Goal: Information Seeking & Learning: Compare options

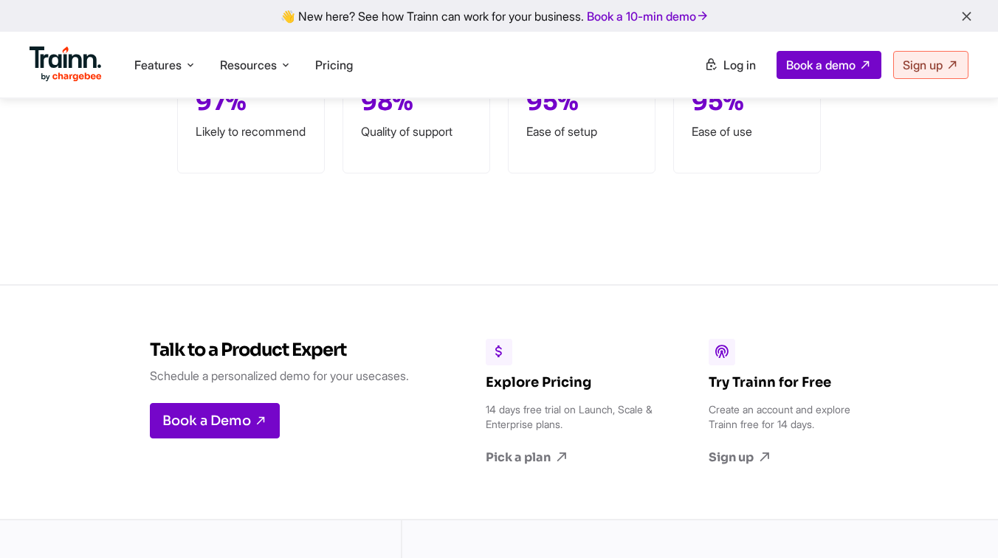
scroll to position [4417, 0]
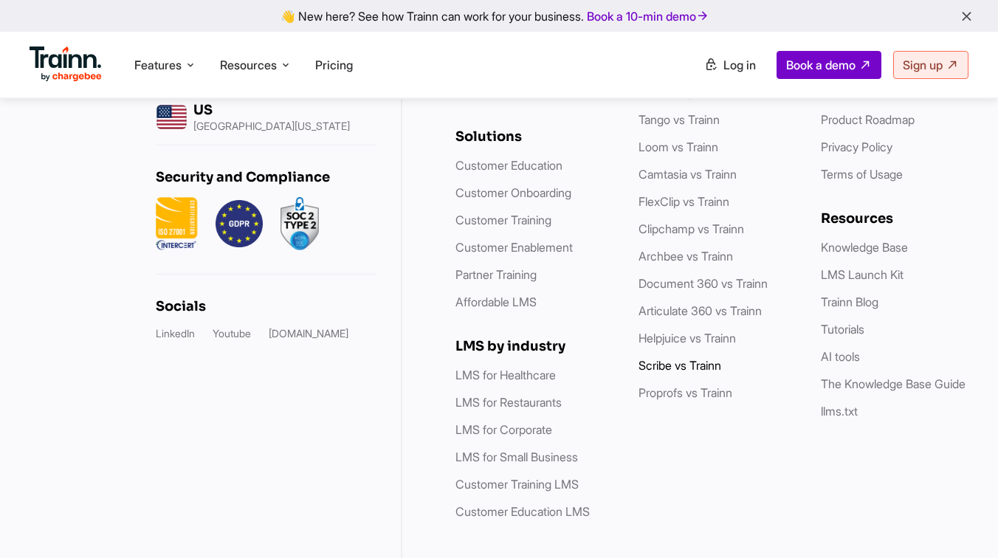
click at [679, 358] on link "Scribe vs Trainn" at bounding box center [679, 365] width 83 height 15
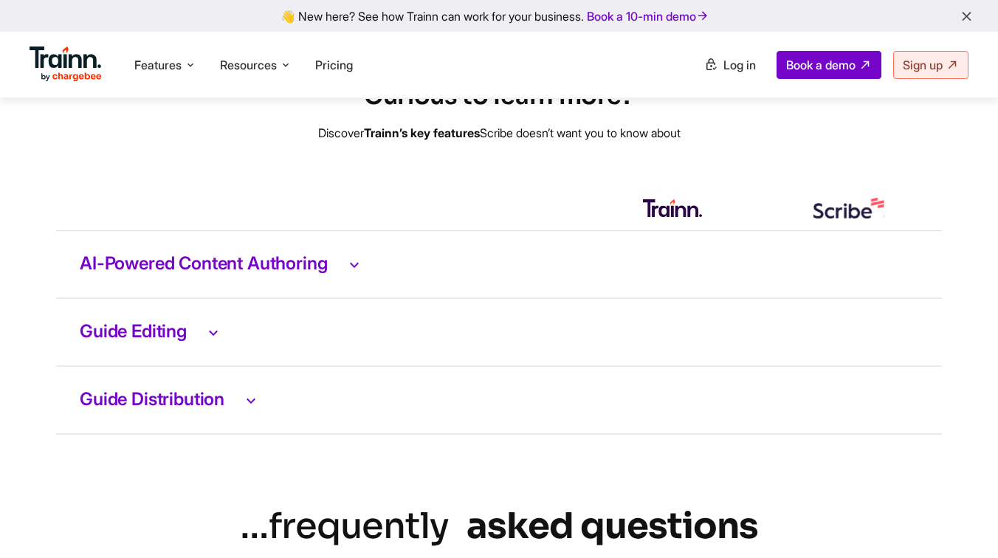
scroll to position [3074, 0]
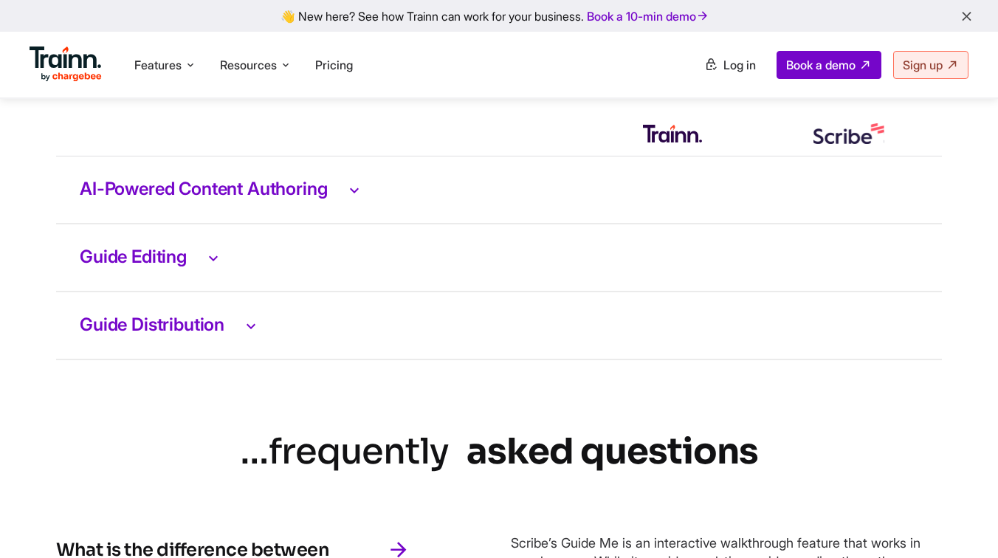
click at [262, 224] on td "AI-Powered Content Authoring" at bounding box center [499, 190] width 886 height 68
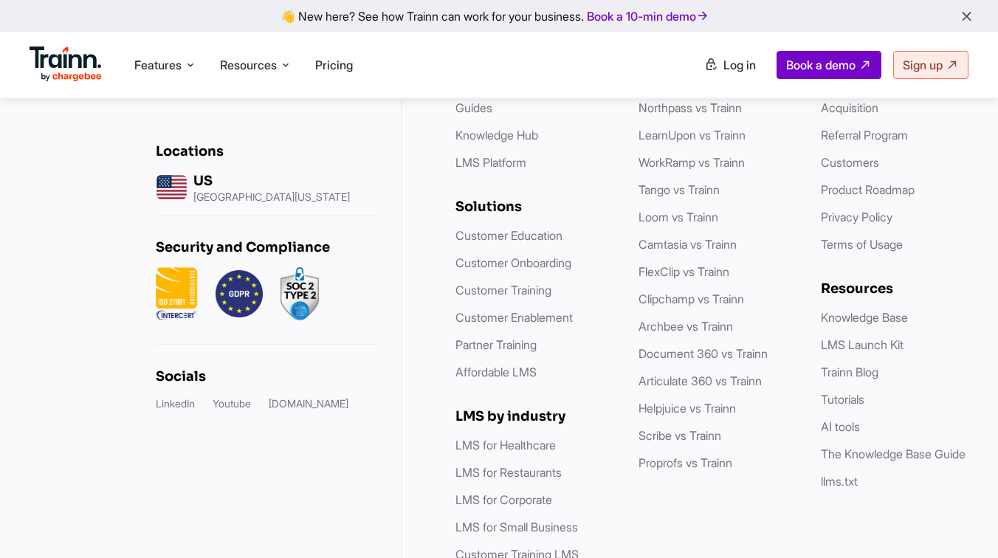
scroll to position [5409, 0]
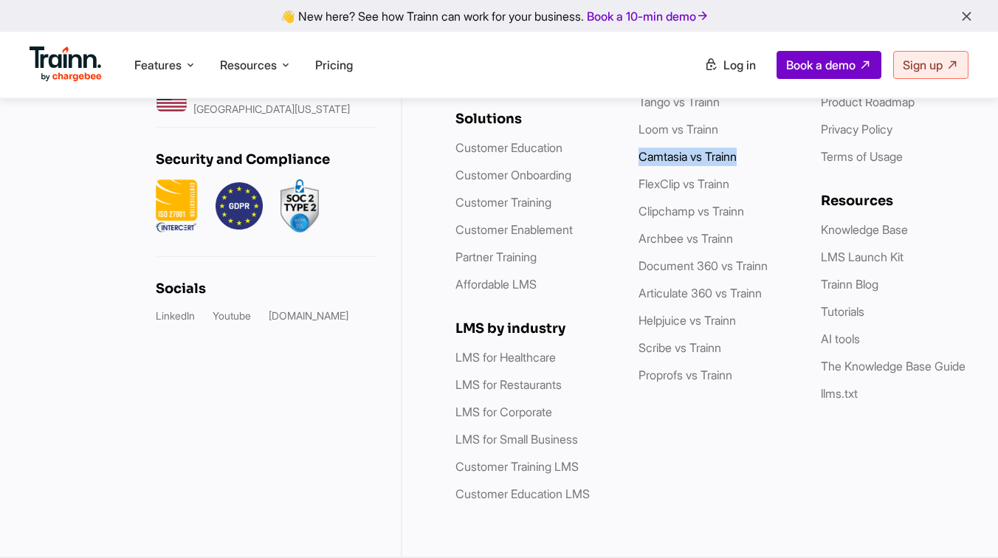
click at [692, 156] on link "Camtasia vs Trainn" at bounding box center [687, 156] width 98 height 15
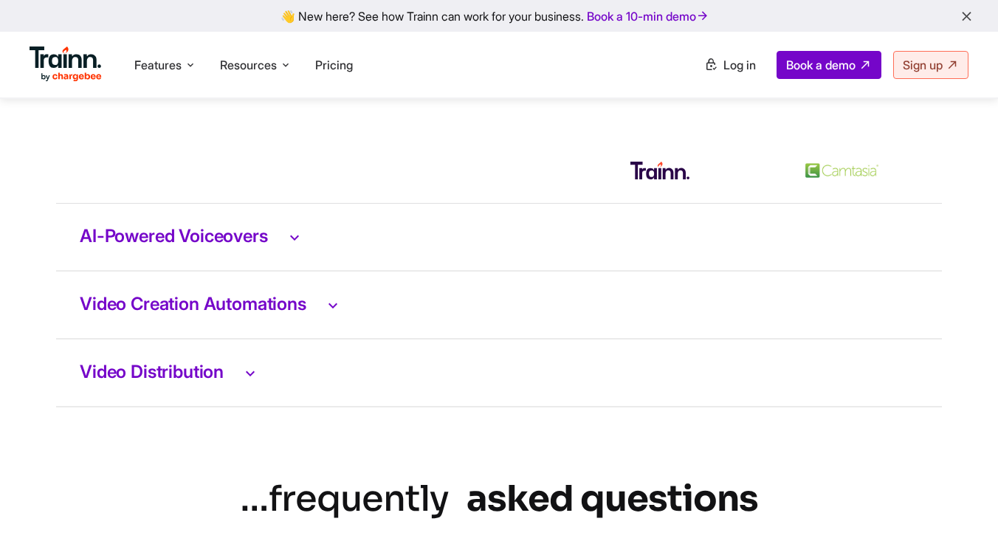
scroll to position [3020, 0]
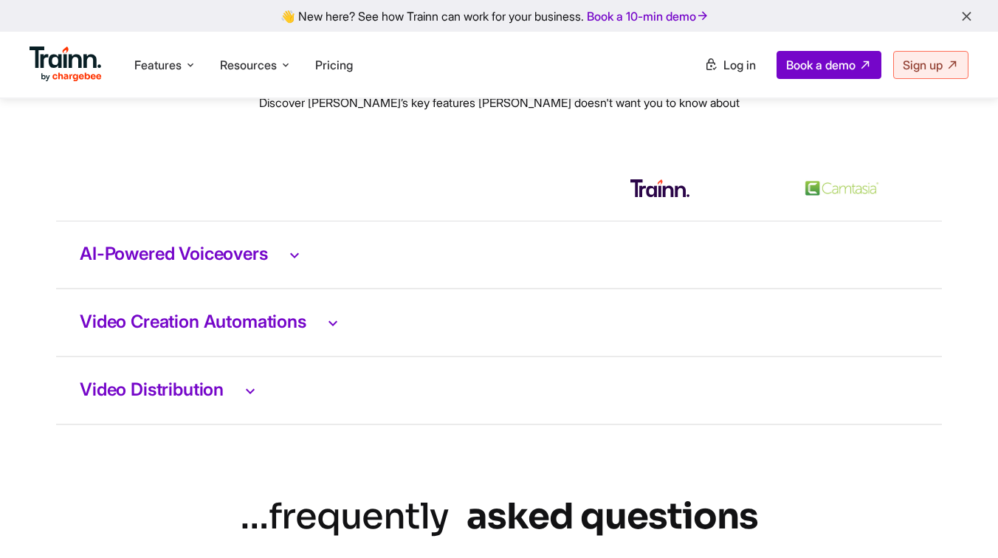
click at [184, 283] on td "AI-Powered Voiceovers" at bounding box center [499, 255] width 886 height 68
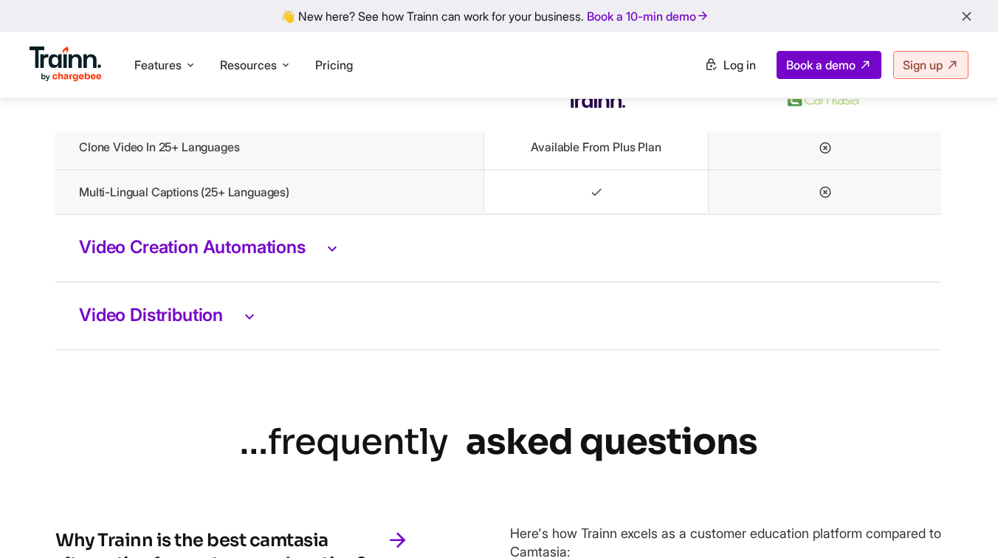
scroll to position [3397, 1]
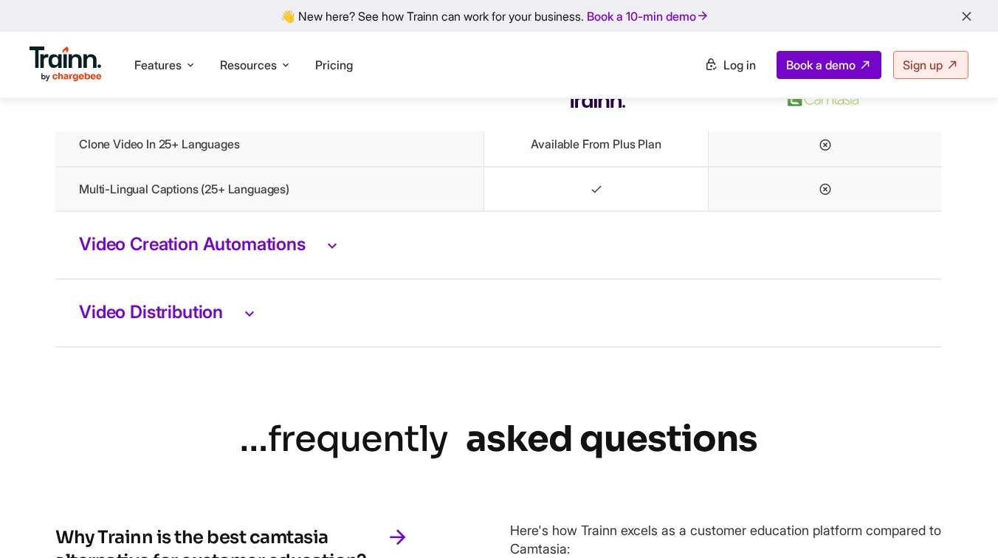
click at [262, 252] on h3 "Video Creation Automations" at bounding box center [498, 244] width 838 height 19
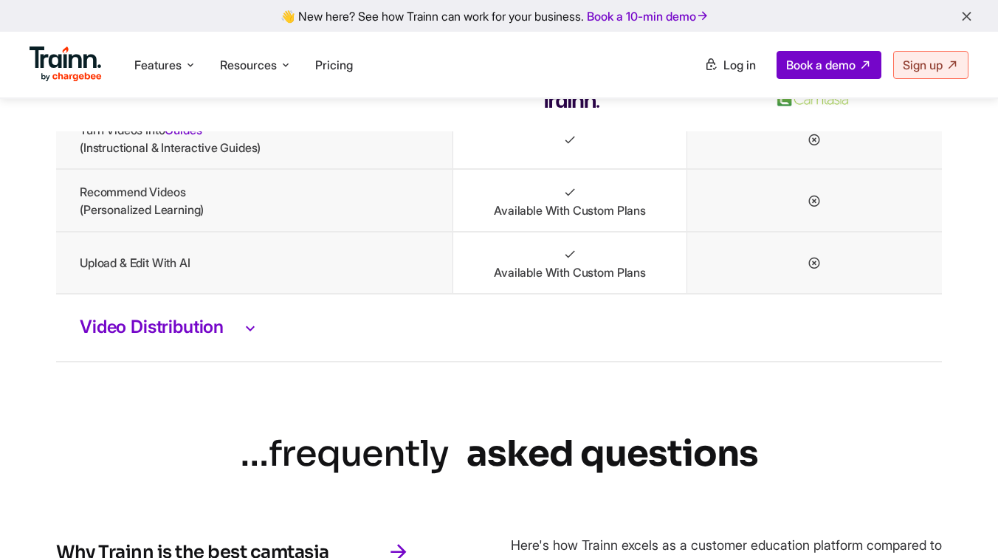
scroll to position [3659, 0]
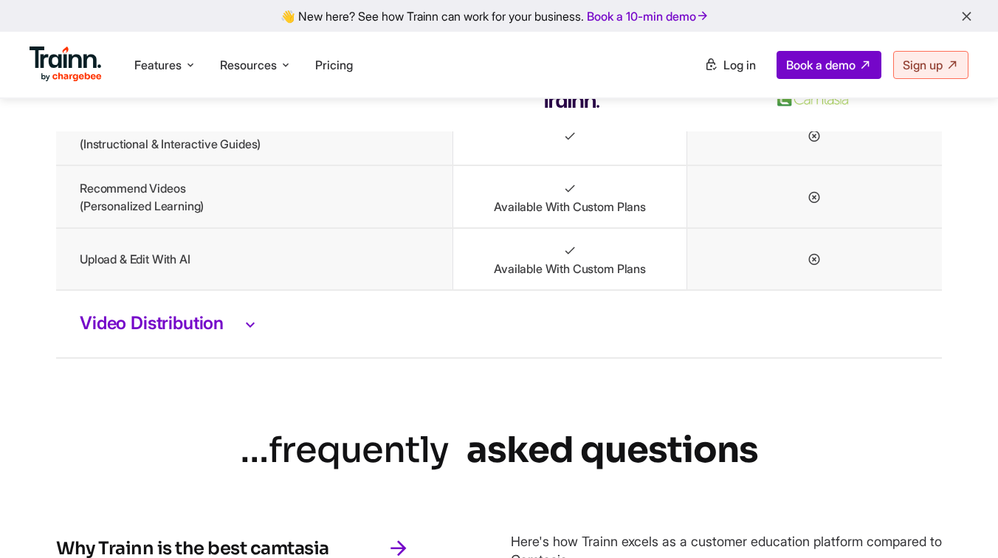
click at [206, 323] on td "Video Distribution" at bounding box center [499, 324] width 886 height 68
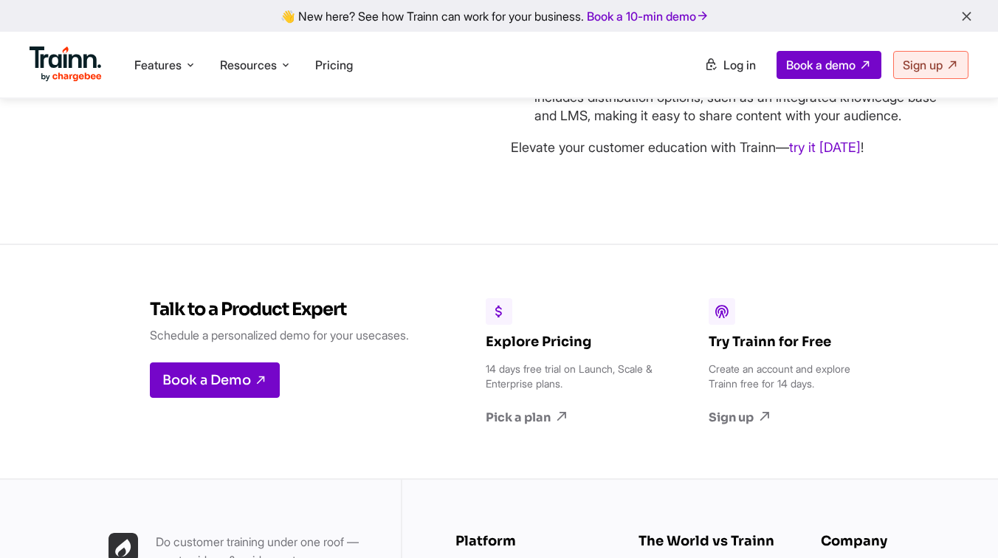
scroll to position [5381, 0]
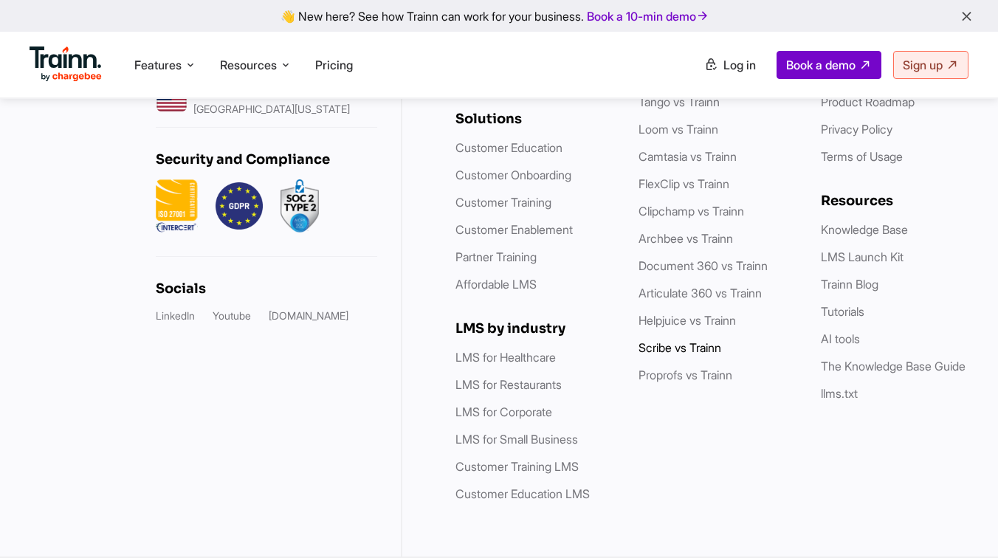
click at [661, 352] on link "Scribe vs Trainn" at bounding box center [679, 347] width 83 height 15
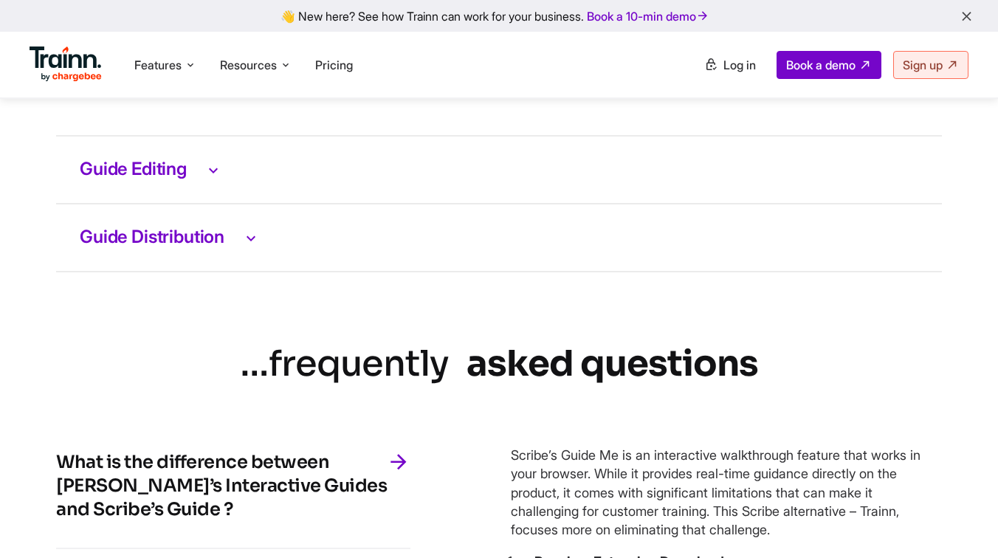
scroll to position [3160, 0]
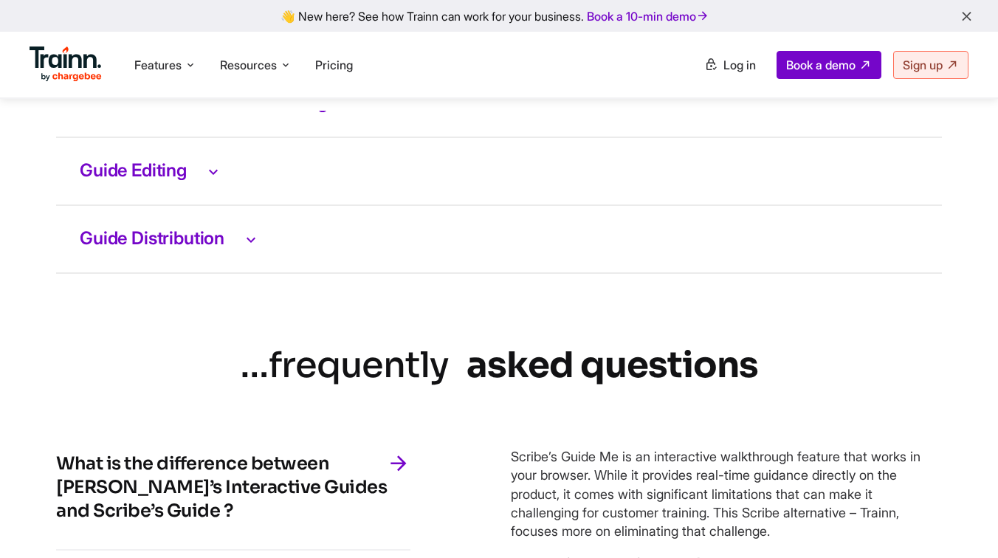
click at [187, 181] on h3 "Guide Editing" at bounding box center [499, 171] width 838 height 19
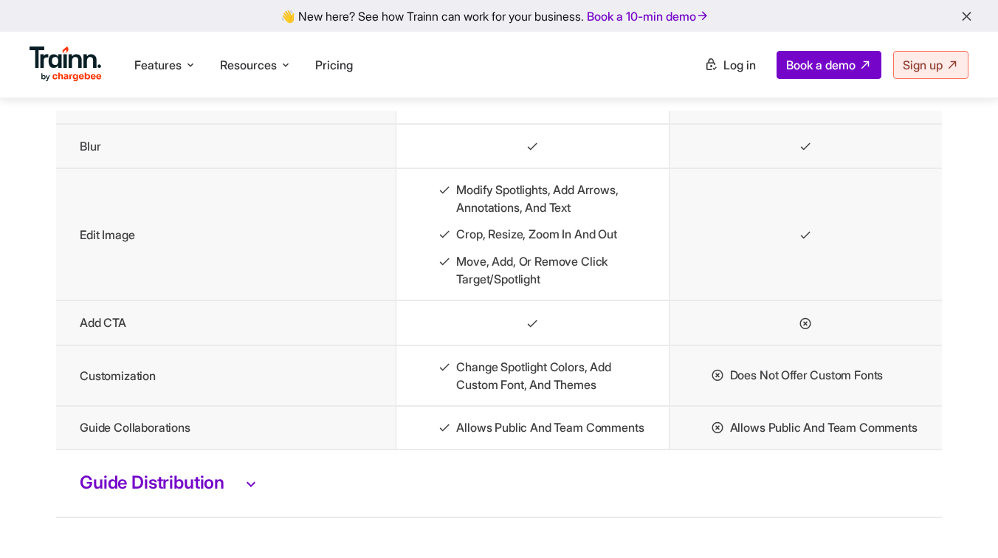
scroll to position [3321, 0]
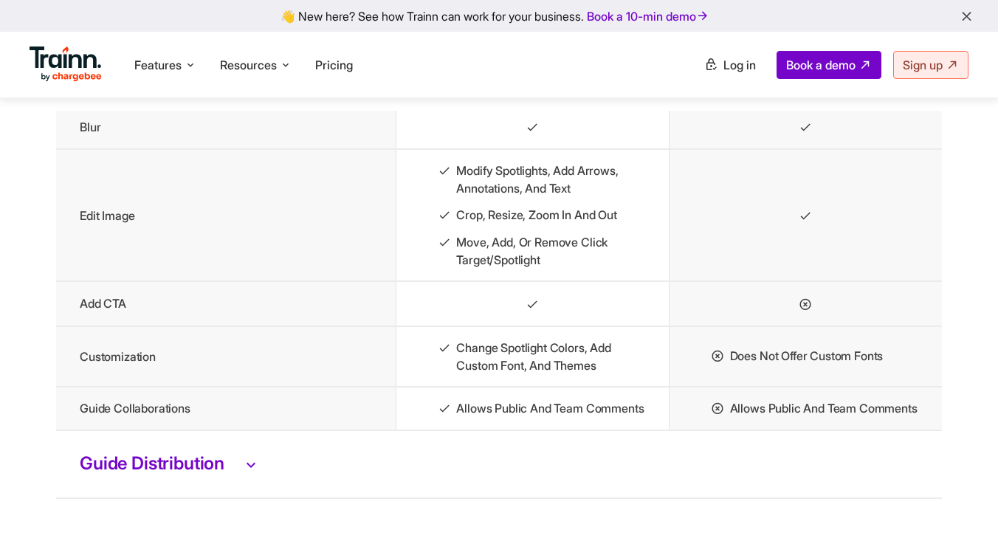
click at [536, 312] on icon at bounding box center [532, 304] width 13 height 15
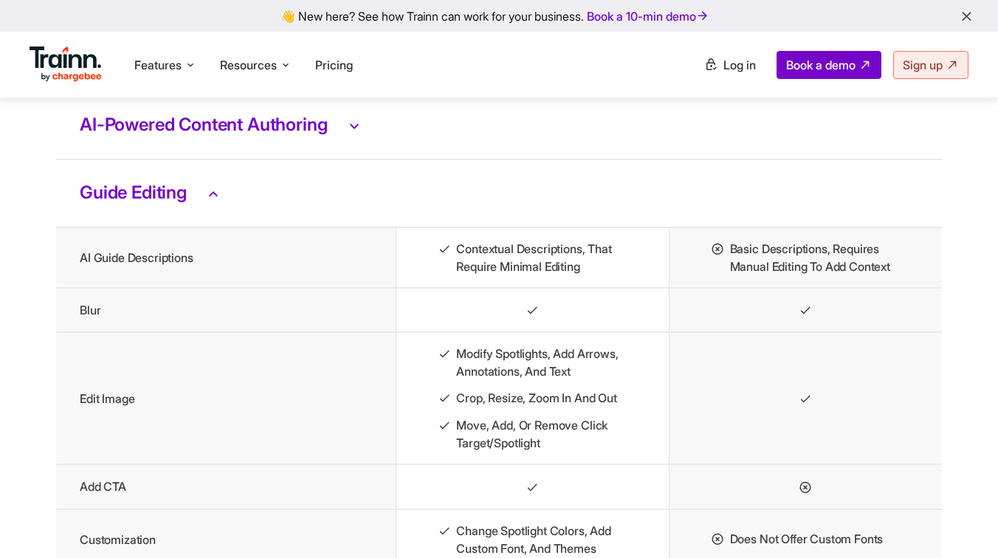
scroll to position [3138, 0]
click at [210, 204] on icon at bounding box center [213, 194] width 18 height 19
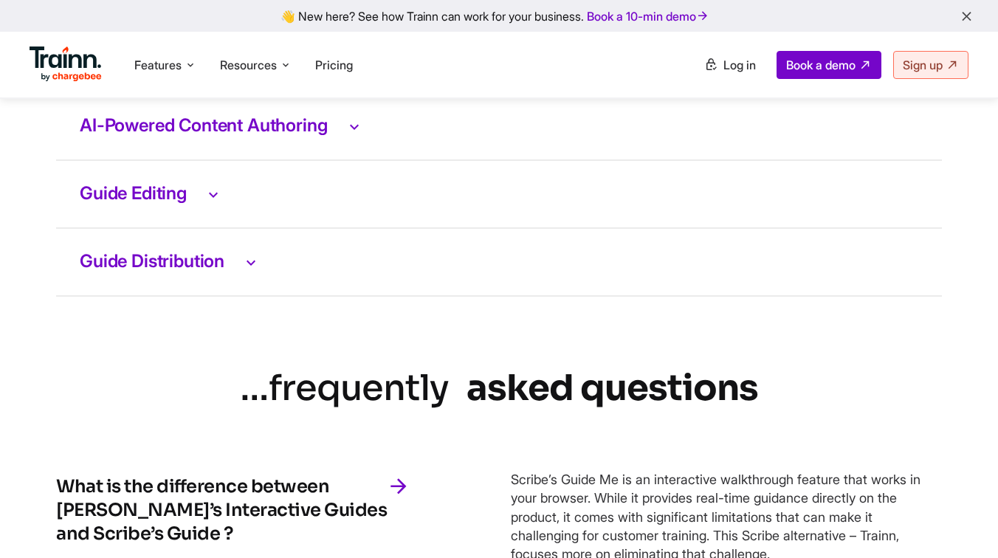
click at [255, 136] on h3 "AI-Powered Content Authoring" at bounding box center [499, 126] width 838 height 19
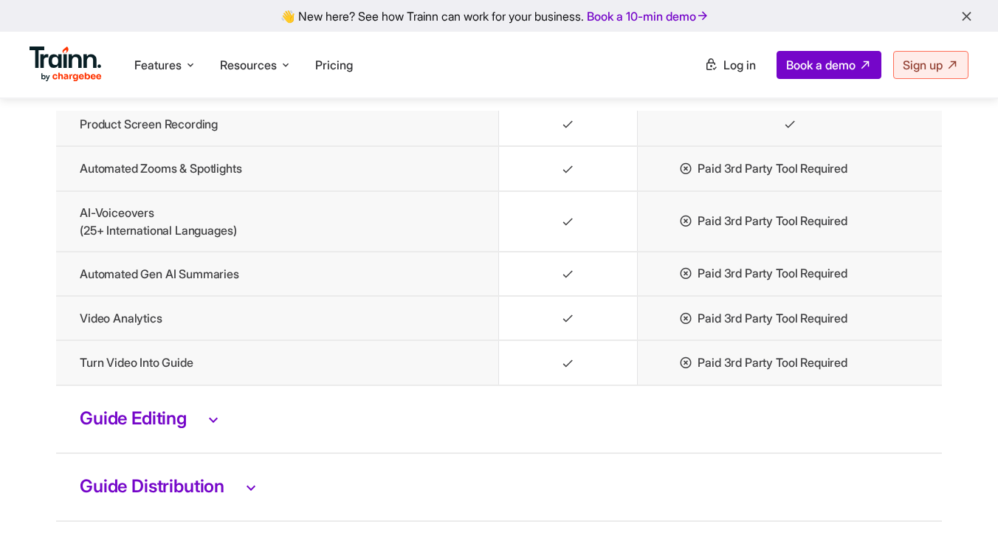
scroll to position [3226, 0]
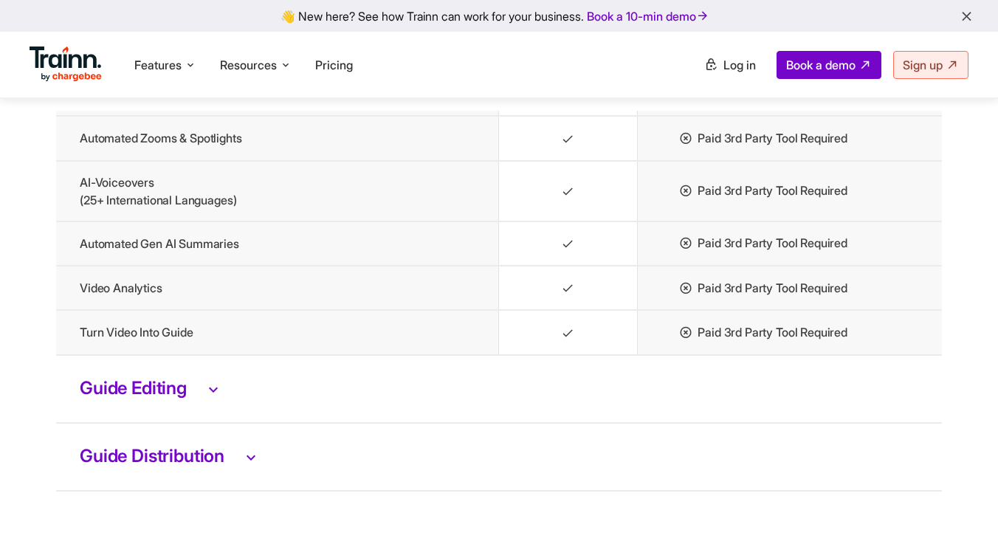
click at [187, 466] on h3 "Guide Distribution" at bounding box center [499, 456] width 838 height 19
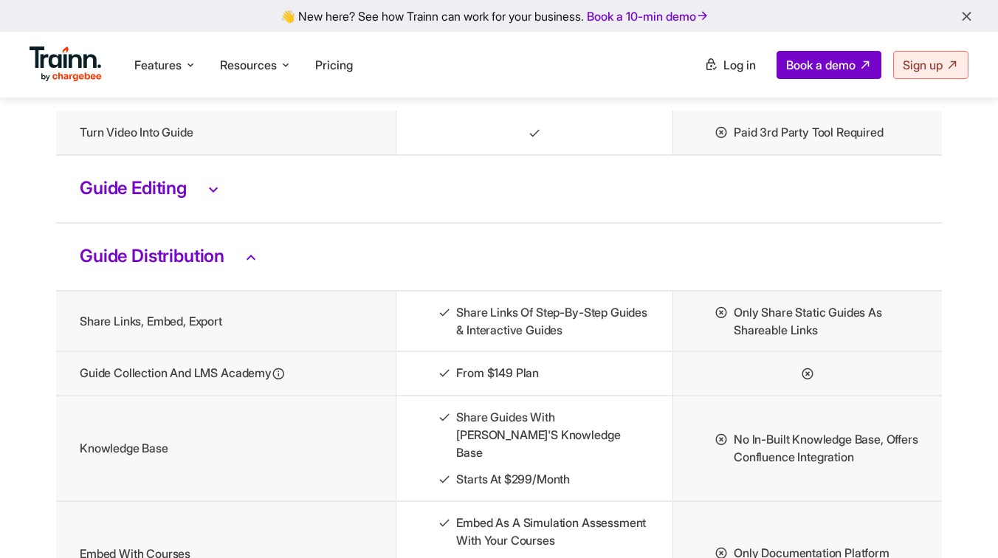
scroll to position [3278, 0]
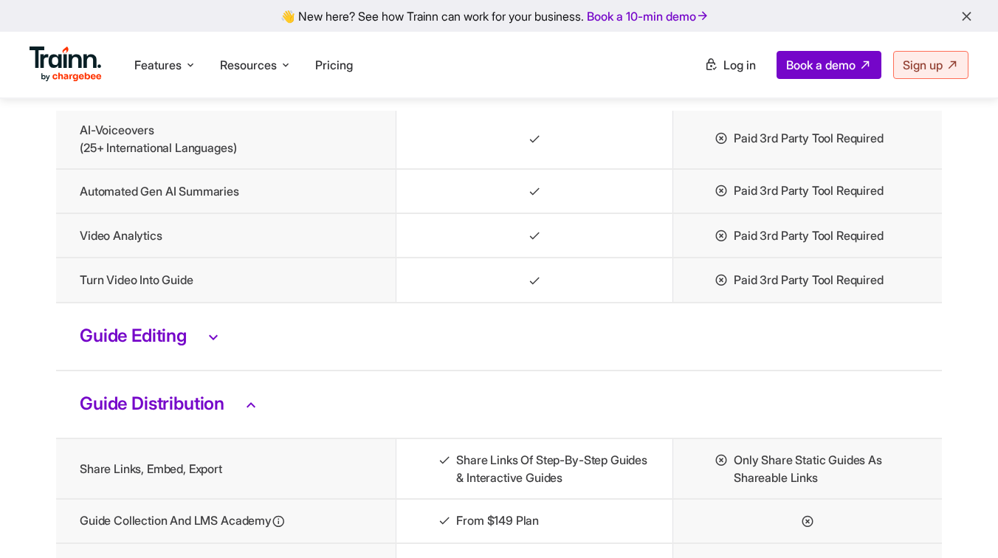
click at [187, 346] on h3 "Guide Editing" at bounding box center [499, 336] width 838 height 19
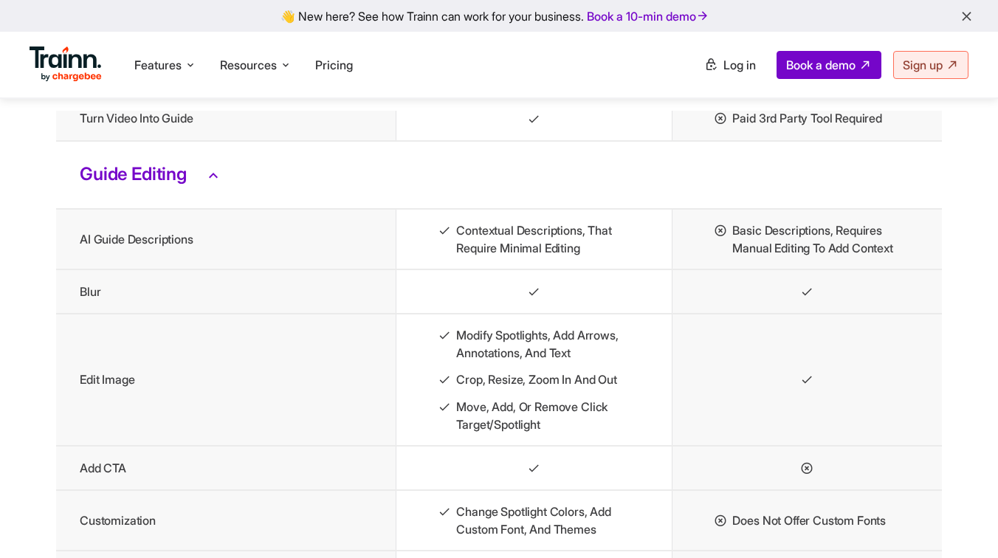
scroll to position [3430, 0]
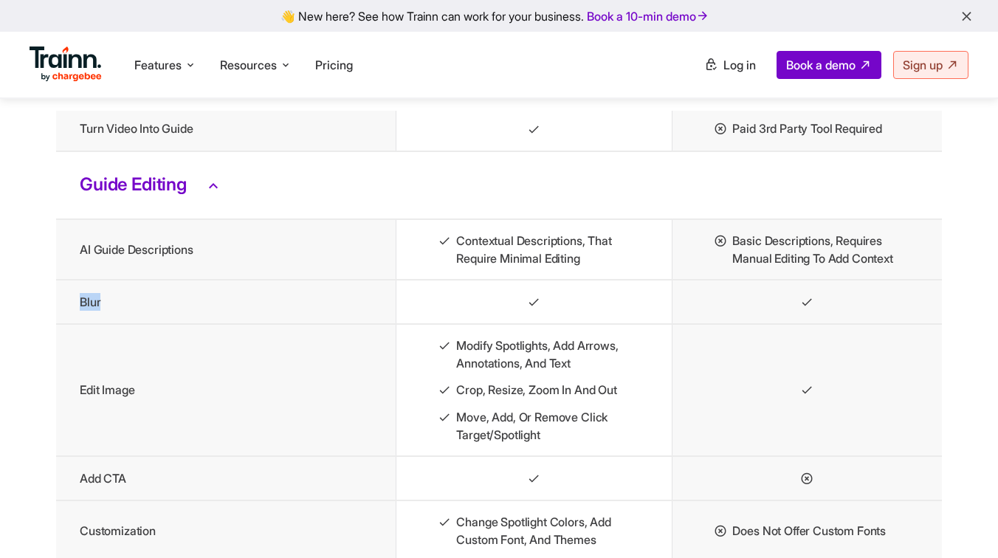
drag, startPoint x: 77, startPoint y: 350, endPoint x: 118, endPoint y: 350, distance: 41.3
click at [118, 324] on td "Blur" at bounding box center [226, 302] width 340 height 44
click at [134, 449] on td "Edit image" at bounding box center [226, 390] width 340 height 132
click at [136, 445] on td "Edit image" at bounding box center [226, 390] width 340 height 132
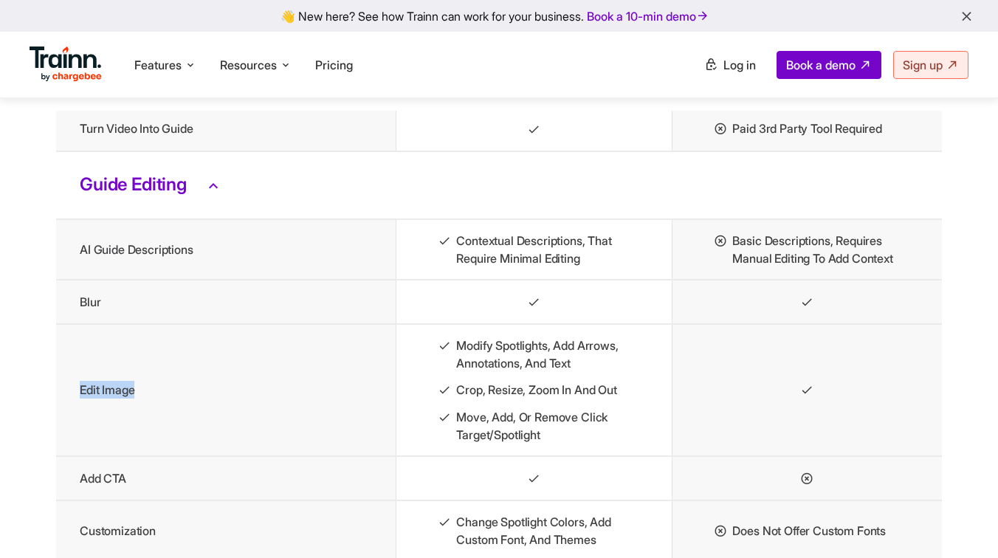
click at [136, 445] on td "Edit image" at bounding box center [226, 390] width 340 height 132
click at [235, 456] on td "Edit image" at bounding box center [226, 390] width 340 height 132
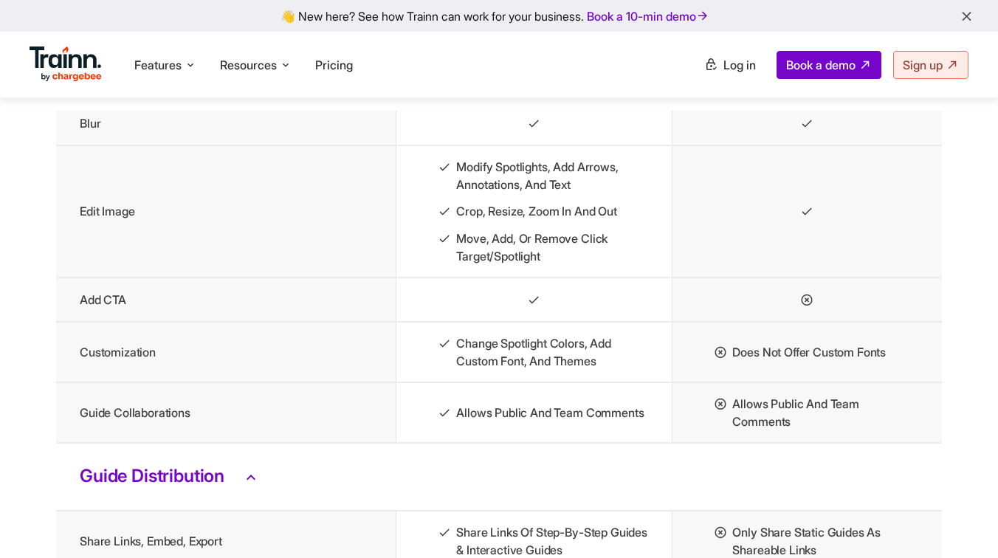
scroll to position [3610, 0]
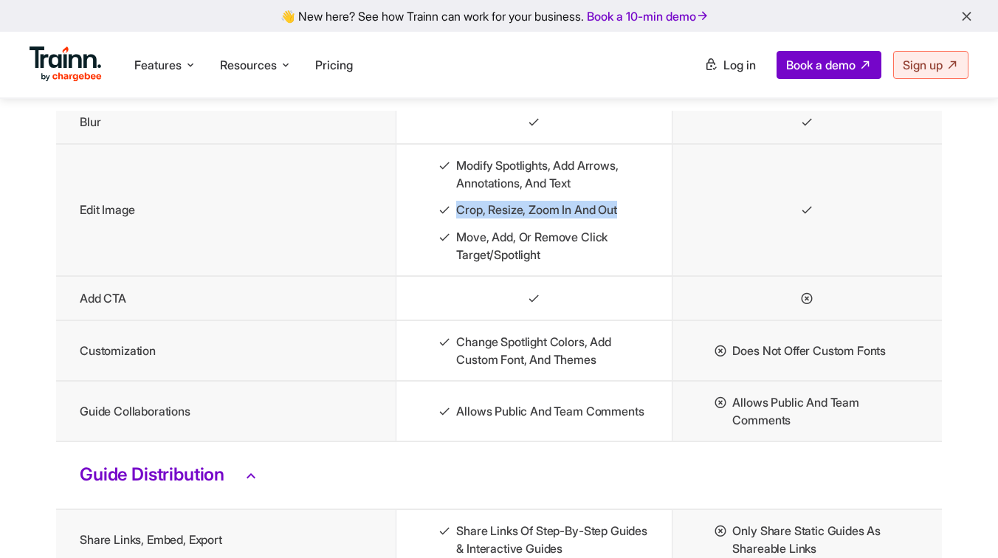
click at [624, 219] on li "Crop, resize, zoom in and out" at bounding box center [543, 210] width 210 height 18
copy li "Crop, resize, zoom in and out"
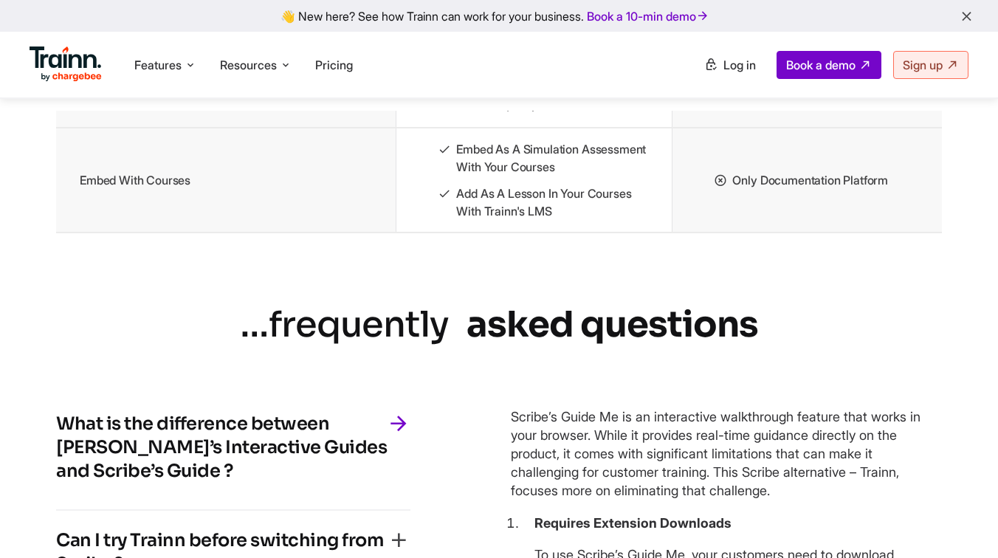
scroll to position [4088, 0]
